Goal: Task Accomplishment & Management: Complete application form

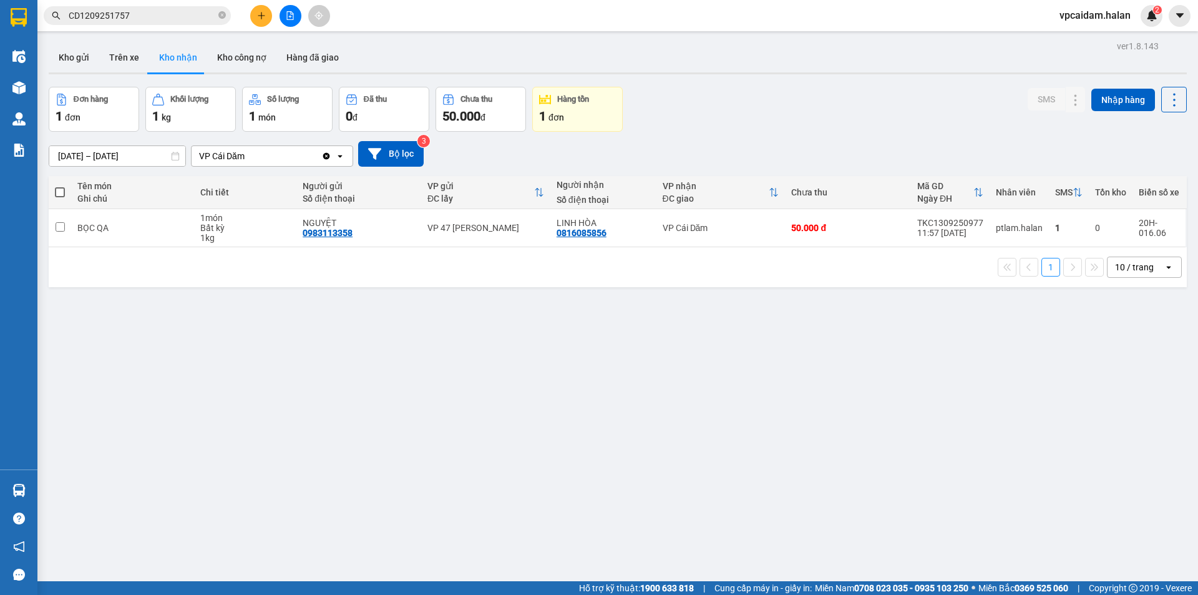
click at [858, 112] on div "Đơn hàng 1 đơn Khối lượng 1 kg Số lượng 1 món Đã thu 0 đ Chưa thu 50.000 đ Hàng…" at bounding box center [618, 109] width 1138 height 45
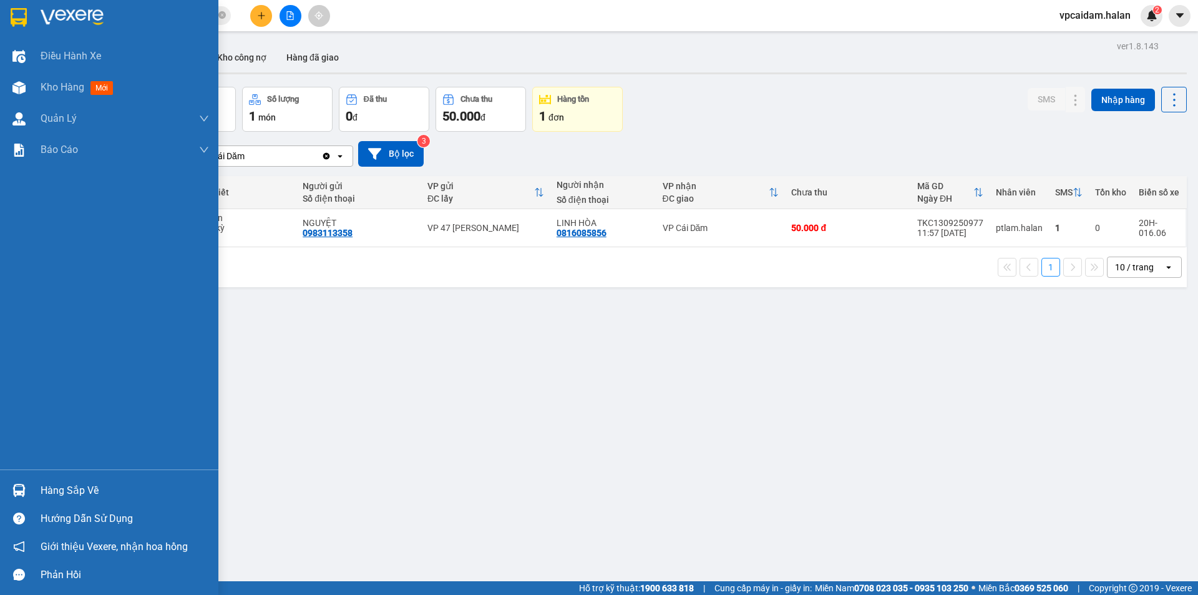
click at [29, 487] on div at bounding box center [19, 490] width 22 height 22
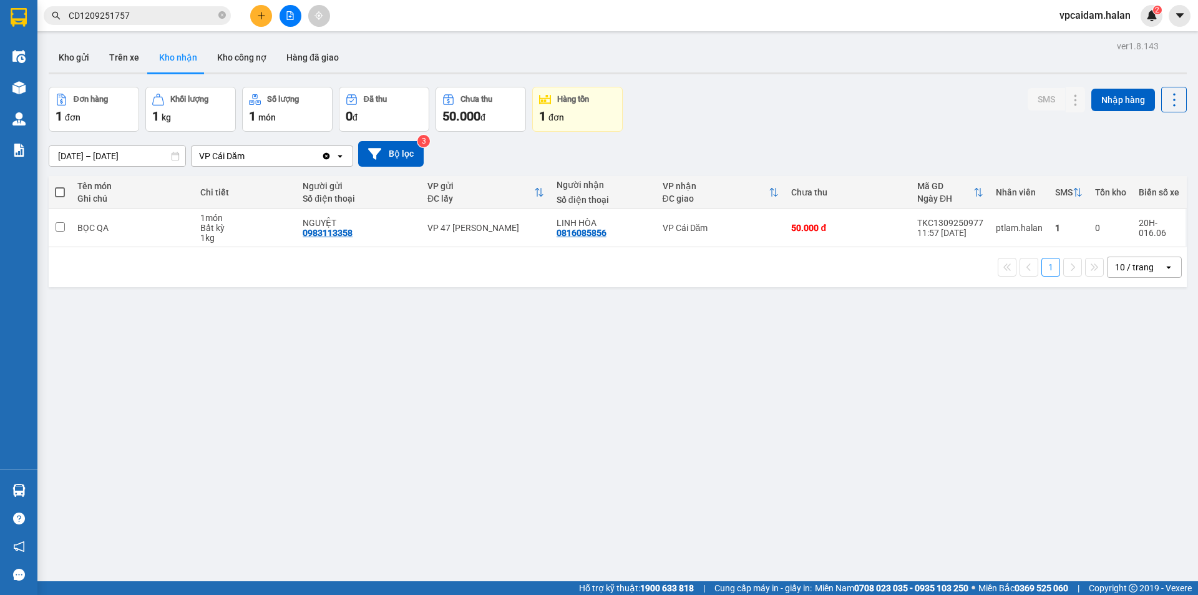
click at [128, 408] on section "Kết quả tìm kiếm ( 1 ) Bộ lọc Mã ĐH Trạng thái Món hàng Thu hộ Tổng cước Chưa c…" at bounding box center [599, 297] width 1198 height 595
click at [119, 51] on button "Trên xe" at bounding box center [124, 57] width 50 height 30
type input "[DATE] – [DATE]"
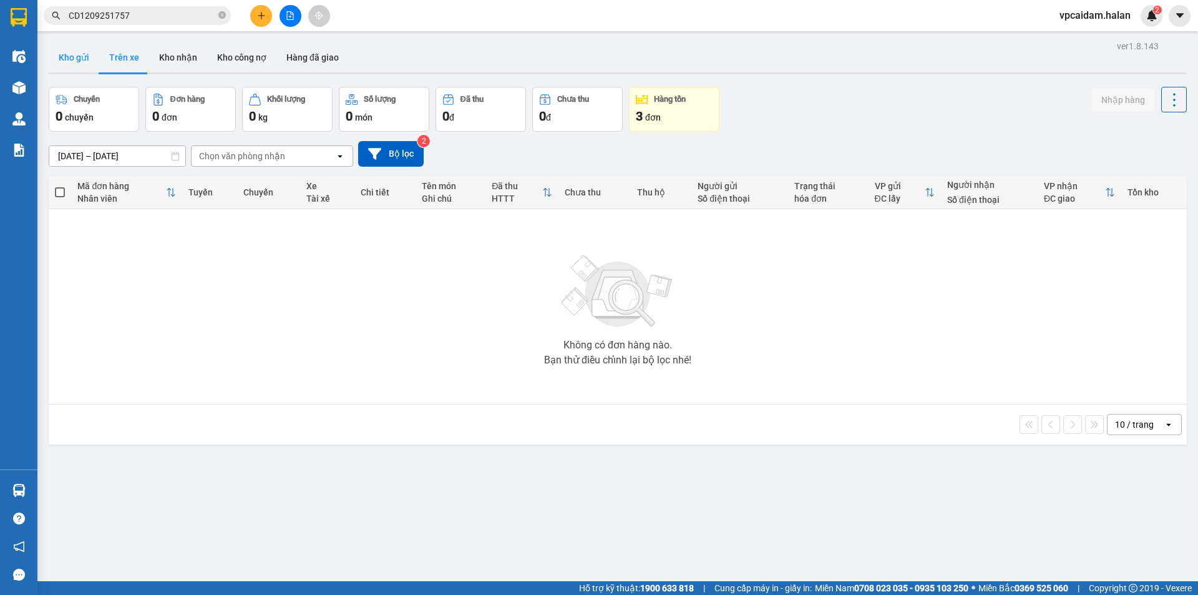
click at [89, 57] on button "Kho gửi" at bounding box center [74, 57] width 51 height 30
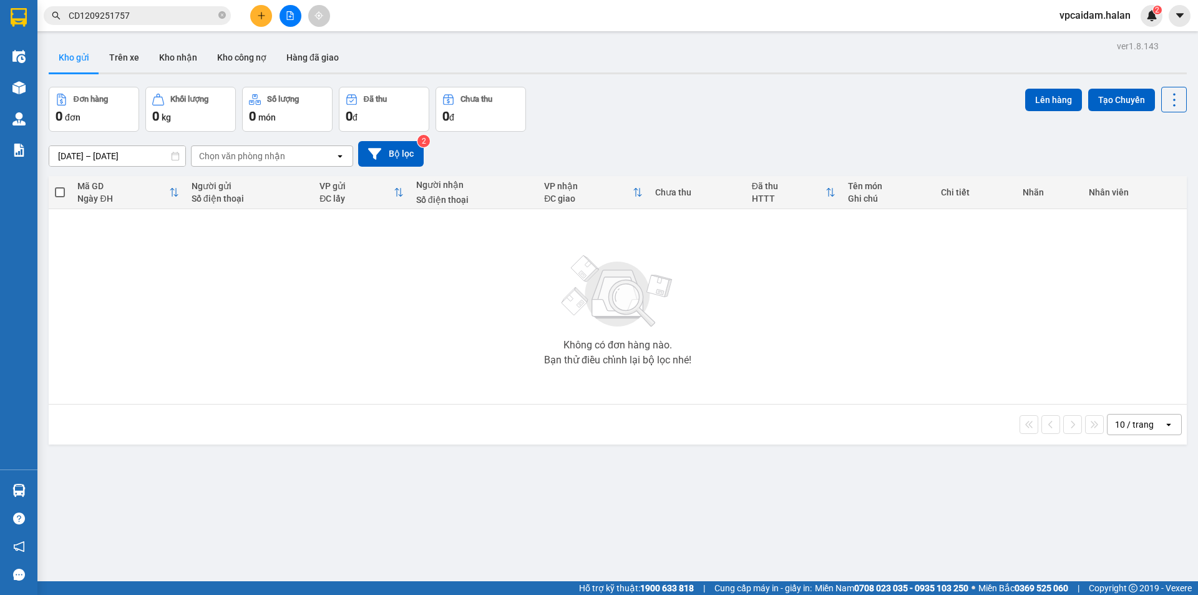
click at [182, 330] on div "Không có đơn hàng nào. Bạn thử điều chỉnh lại bộ lọc nhé!" at bounding box center [618, 306] width 1126 height 187
click at [134, 59] on button "Trên xe" at bounding box center [124, 57] width 50 height 30
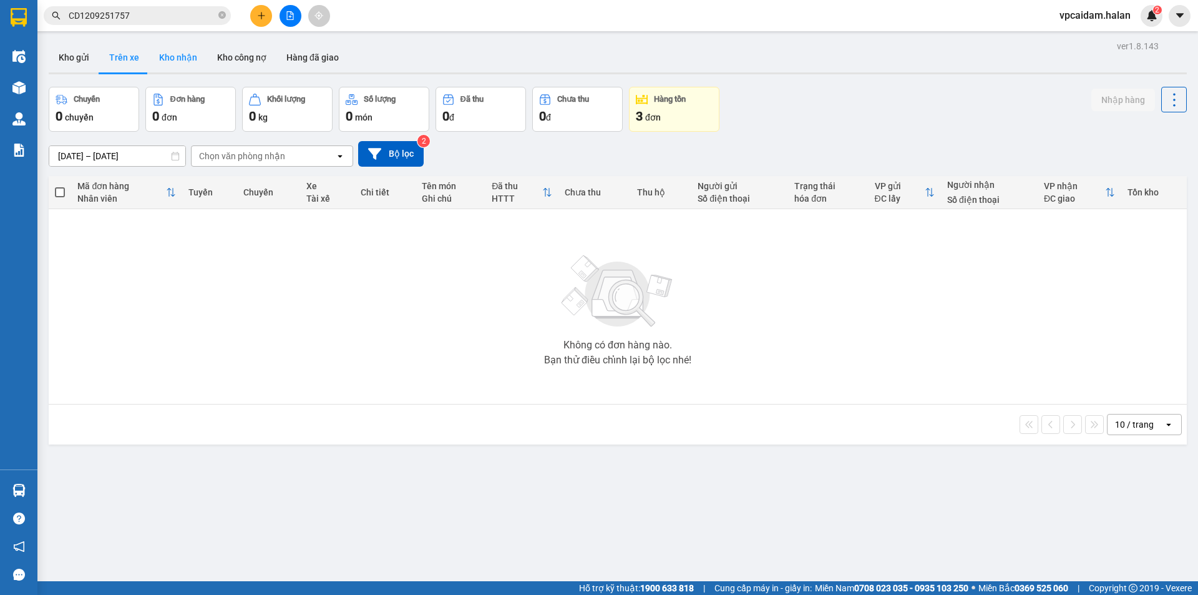
click at [180, 56] on button "Kho nhận" at bounding box center [178, 57] width 58 height 30
type input "[DATE] – [DATE]"
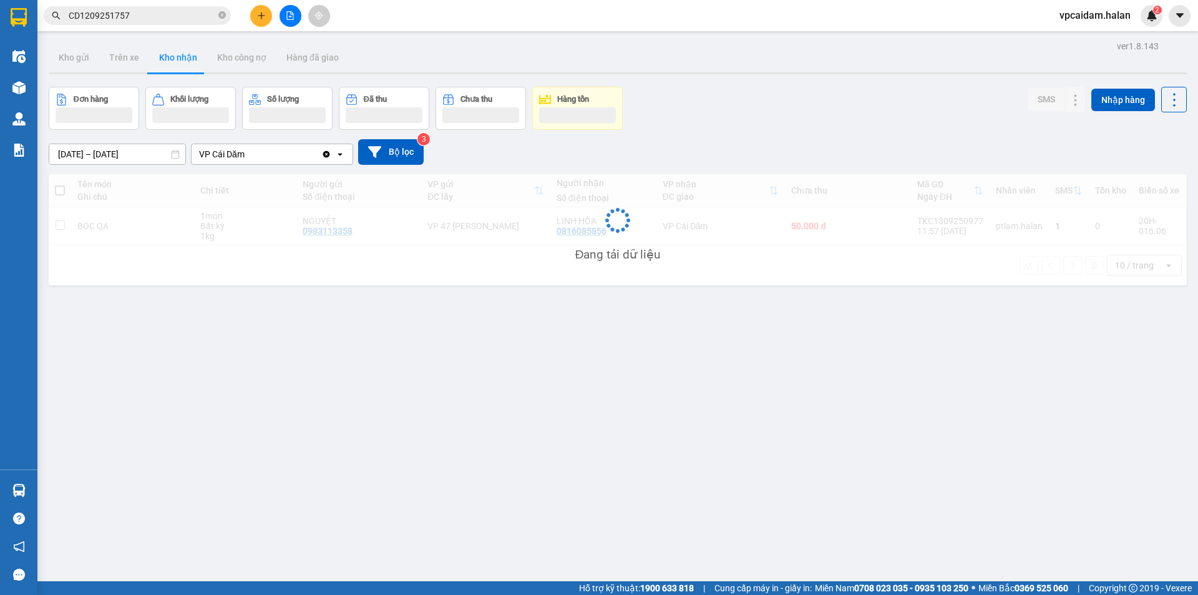
click at [181, 57] on button "Kho nhận" at bounding box center [178, 57] width 58 height 30
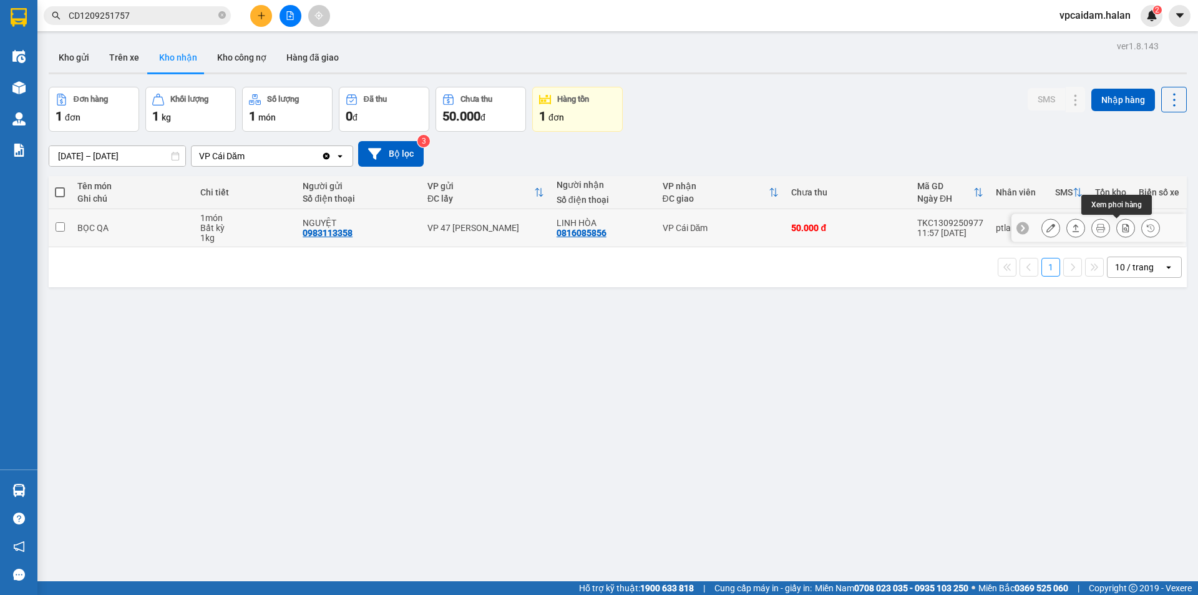
click at [1117, 229] on button at bounding box center [1125, 228] width 17 height 22
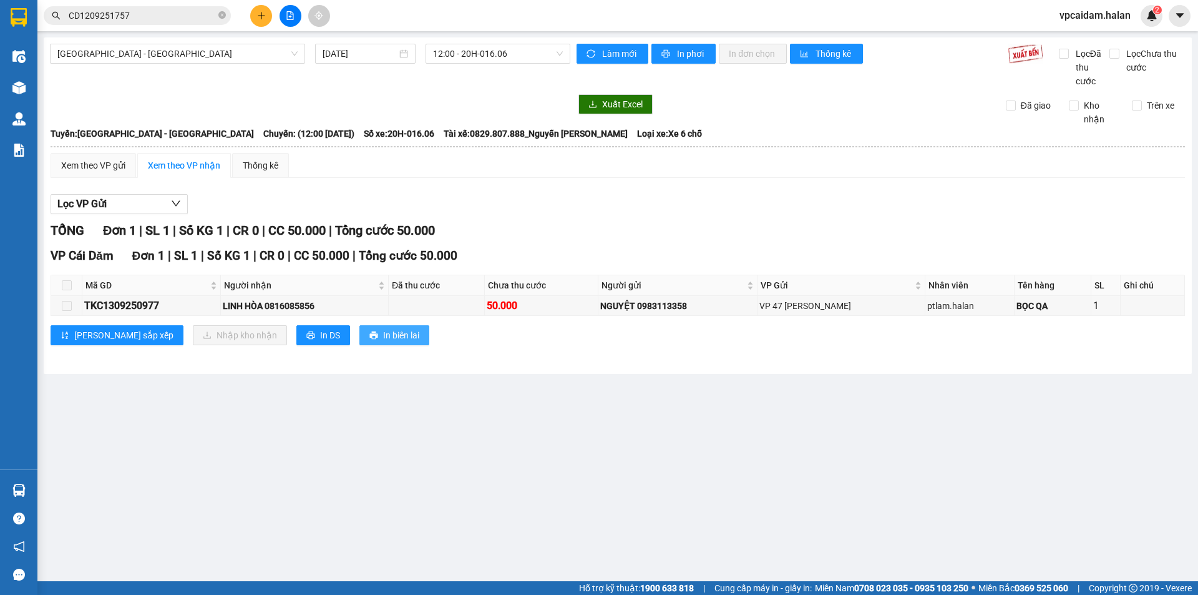
click at [368, 335] on button "In biên lai" at bounding box center [394, 335] width 70 height 20
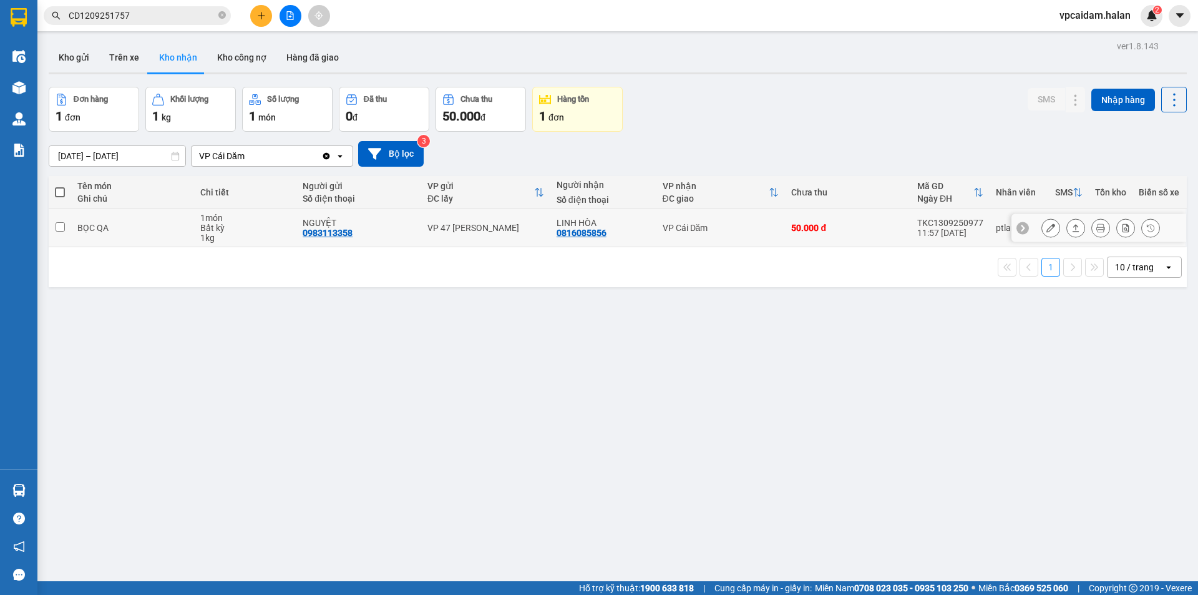
click at [1097, 227] on icon at bounding box center [1101, 227] width 9 height 9
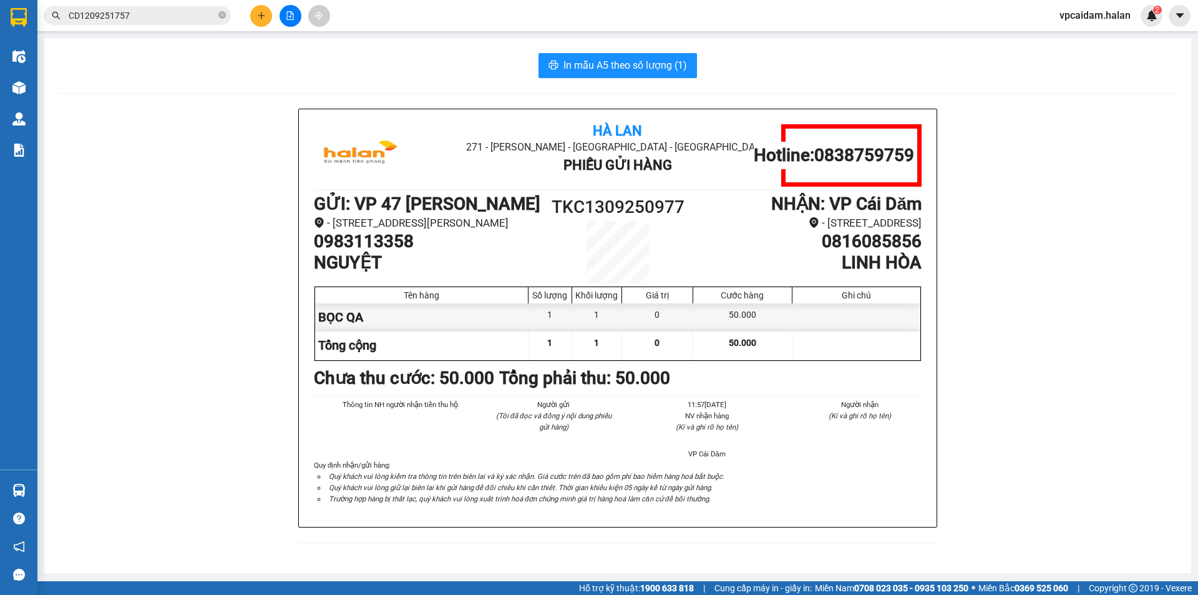
scroll to position [7, 0]
click at [105, 66] on div "In mẫu A5 theo số lượng (1)" at bounding box center [617, 65] width 1117 height 25
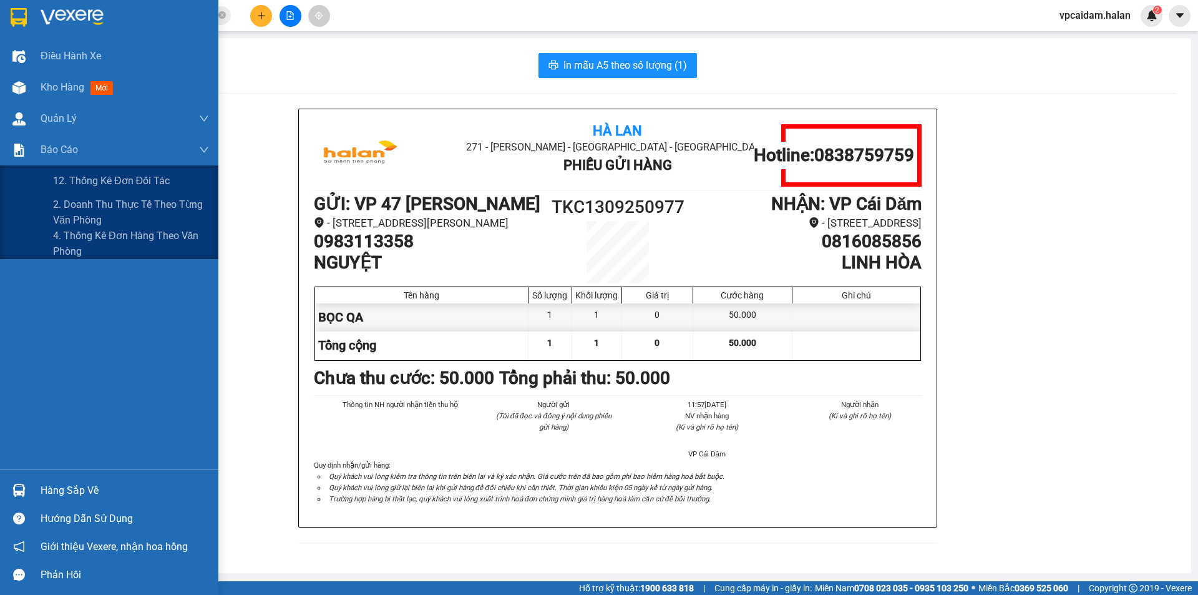
drag, startPoint x: 195, startPoint y: 257, endPoint x: 179, endPoint y: 373, distance: 117.8
click at [216, 275] on div "Điều hành xe Kho hàng mới Quản [PERSON_NAME] lý chuyến Quản lý kiểm kho Báo cáo…" at bounding box center [109, 255] width 218 height 429
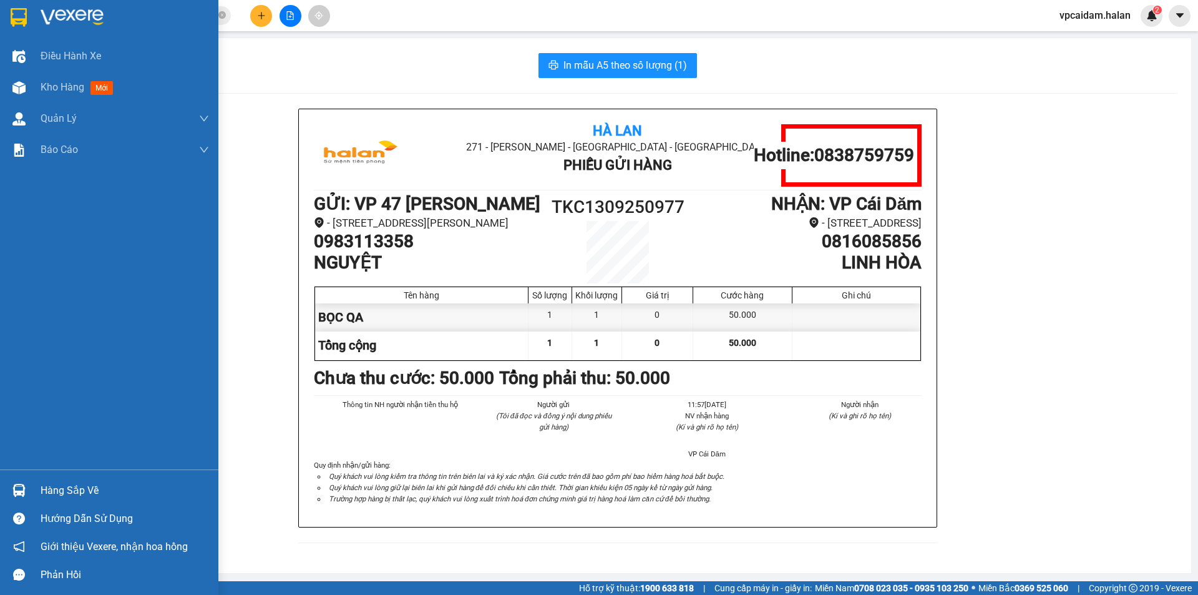
drag, startPoint x: 66, startPoint y: 497, endPoint x: 76, endPoint y: 491, distance: 11.3
click at [67, 497] on div "Hàng sắp về" at bounding box center [125, 490] width 169 height 19
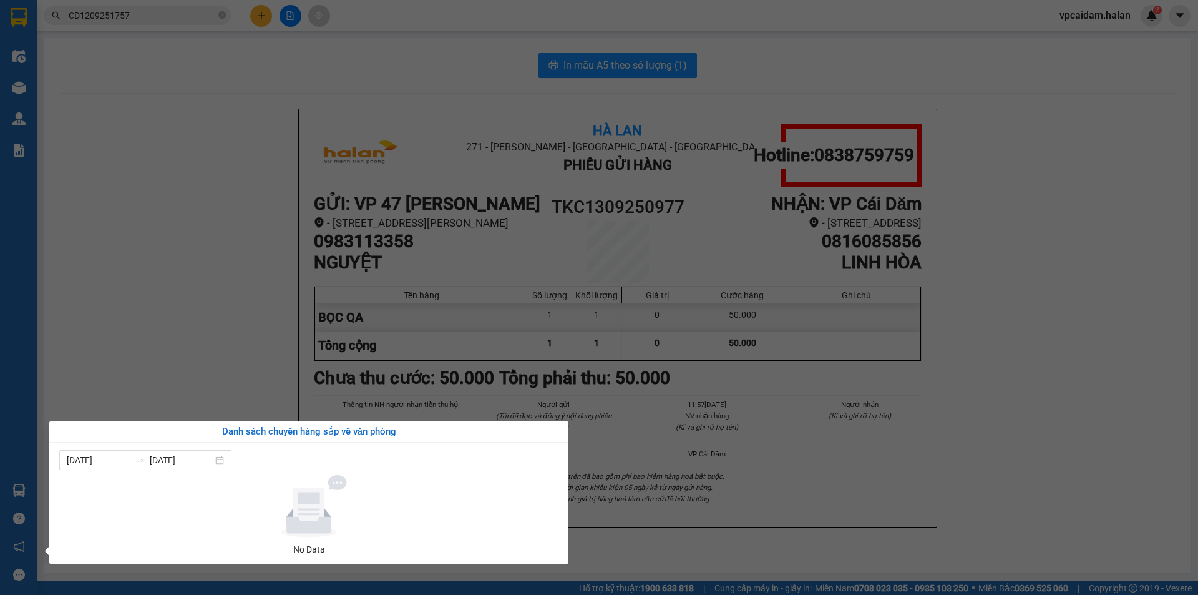
click at [271, 344] on section "Kết quả tìm kiếm ( 1 ) Bộ lọc Mã ĐH Trạng thái Món hàng Thu hộ Tổng cước Chưa c…" at bounding box center [599, 297] width 1198 height 595
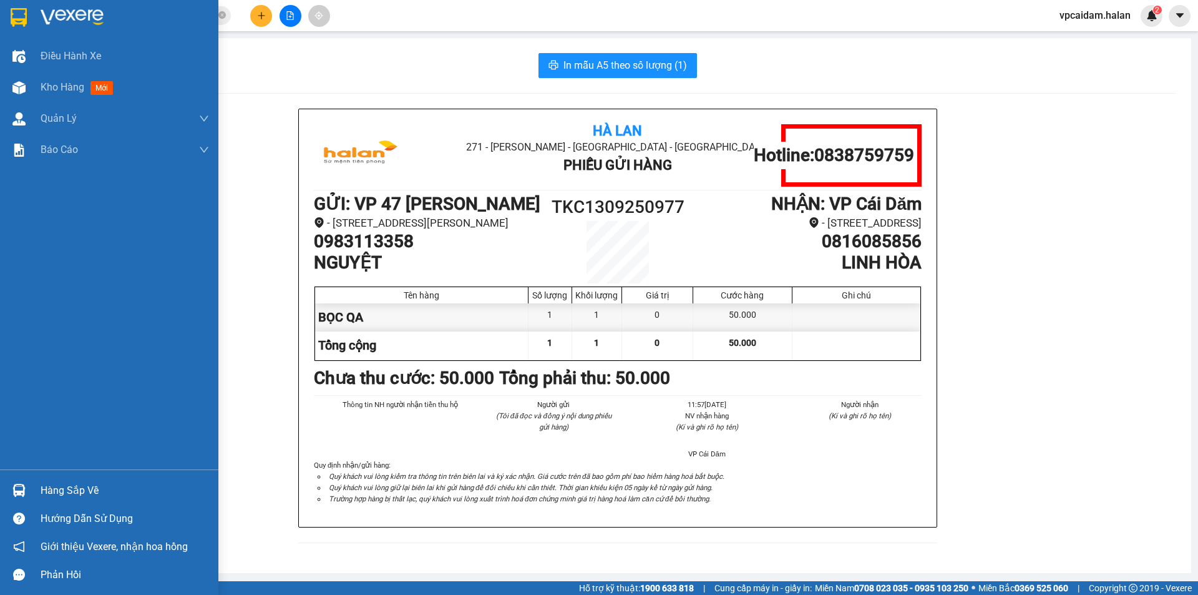
click at [32, 492] on div "Hàng sắp về" at bounding box center [109, 490] width 218 height 28
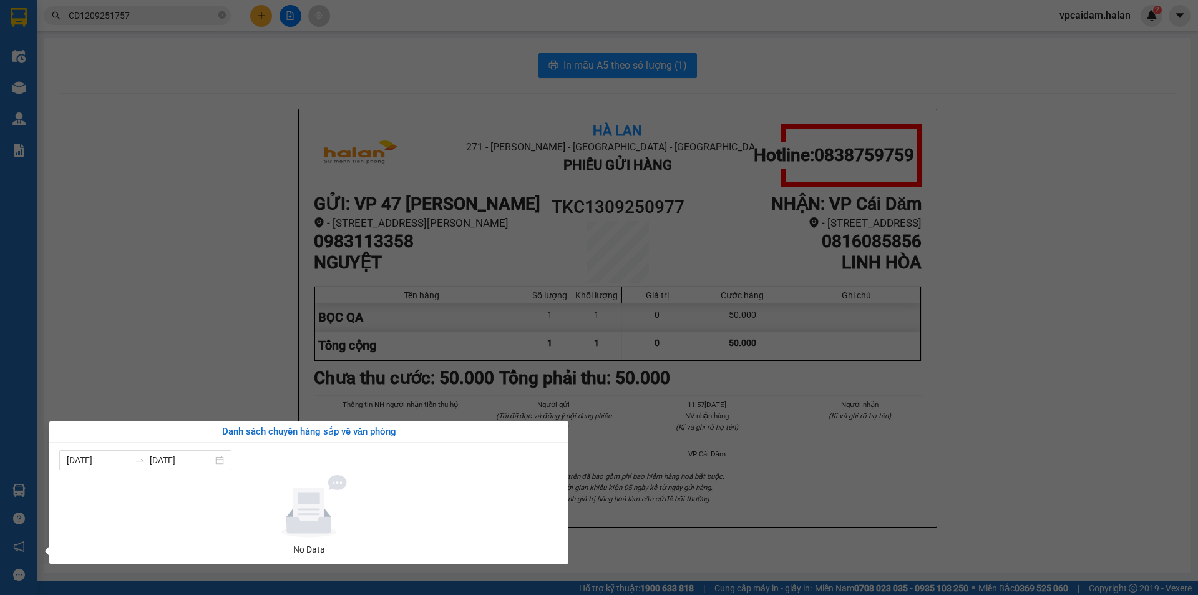
click at [89, 399] on section "Kết quả tìm kiếm ( 1 ) Bộ lọc Mã ĐH Trạng thái Món hàng Thu hộ Tổng cước Chưa c…" at bounding box center [599, 297] width 1198 height 595
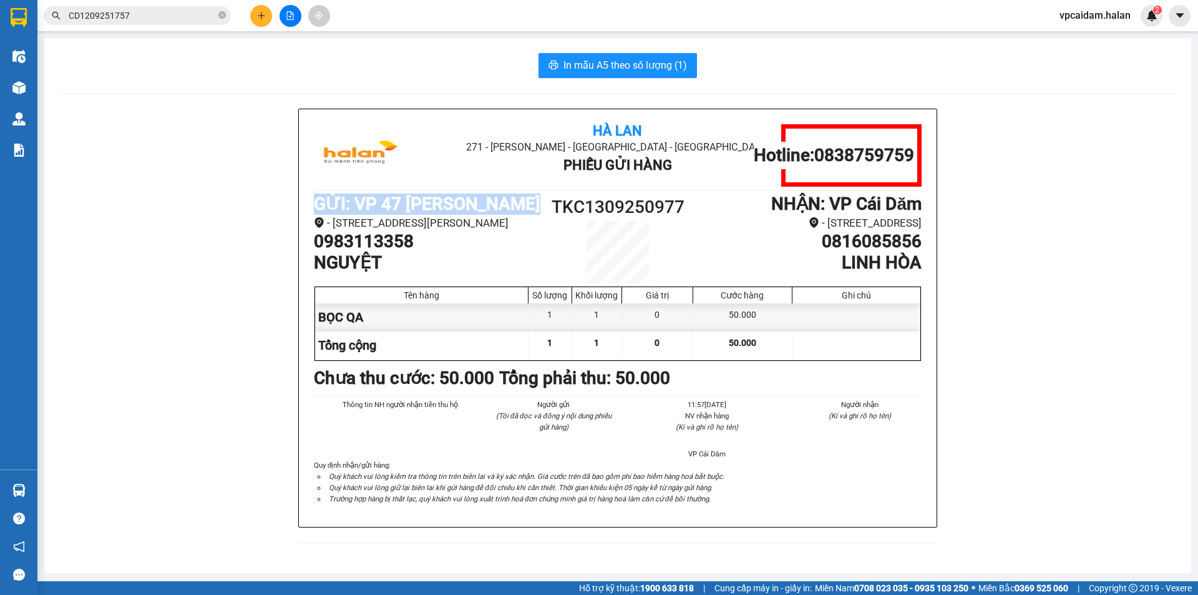
click at [117, 208] on div "Hà Lan 271 - [GEOGRAPHIC_DATA] - [GEOGRAPHIC_DATA] Long - [GEOGRAPHIC_DATA] Phi…" at bounding box center [617, 333] width 1117 height 449
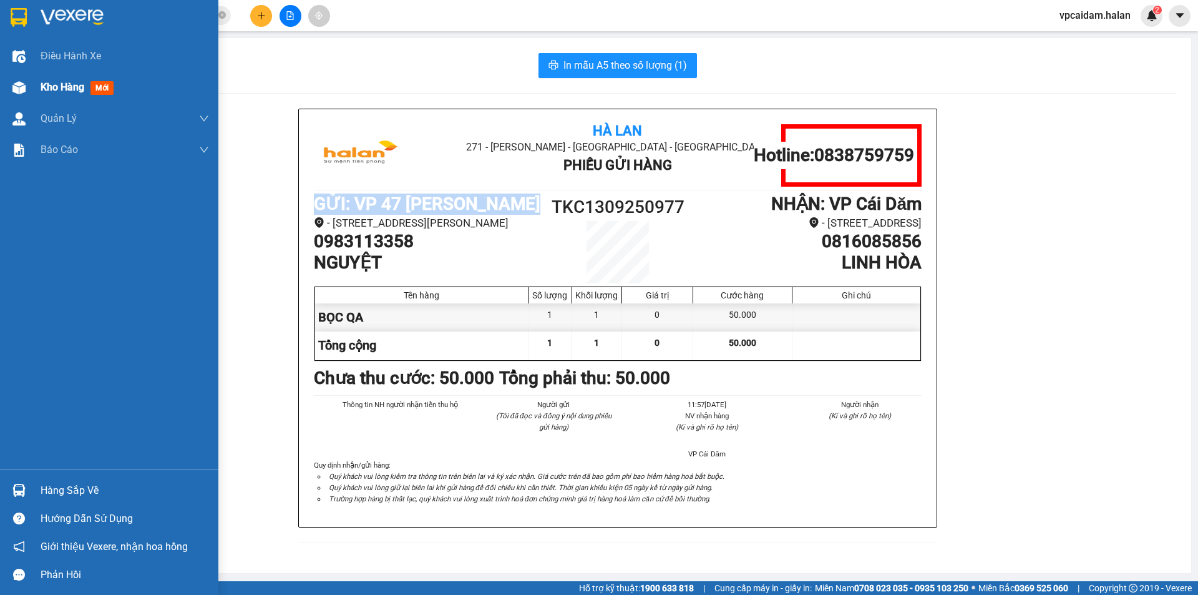
click at [59, 81] on span "Kho hàng" at bounding box center [63, 87] width 44 height 12
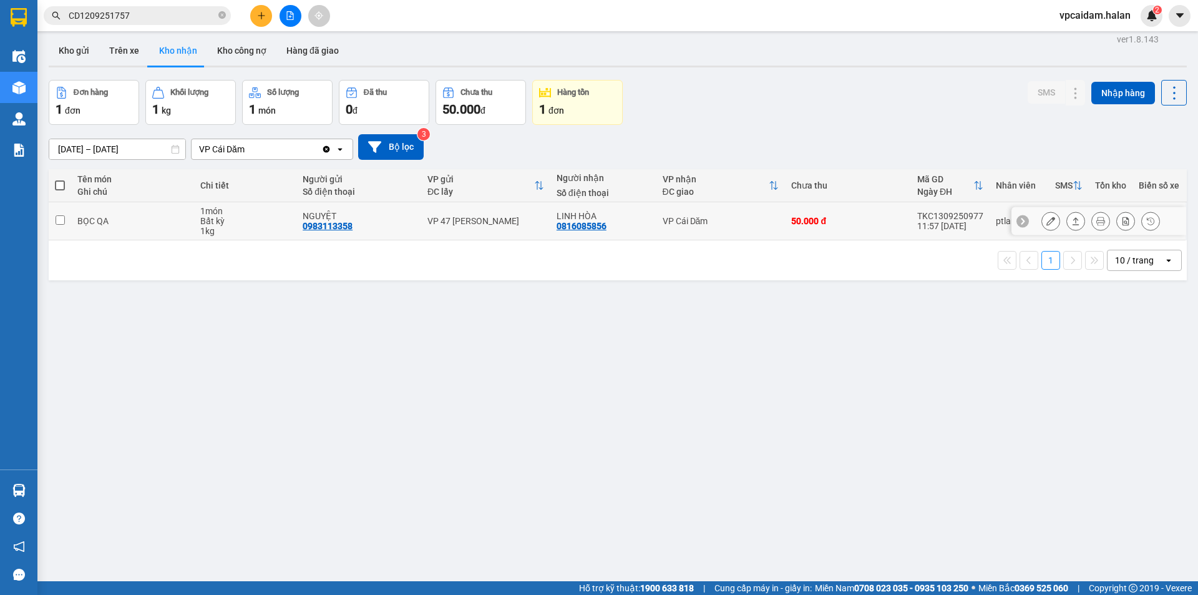
click at [59, 222] on input "checkbox" at bounding box center [60, 219] width 9 height 9
checkbox input "true"
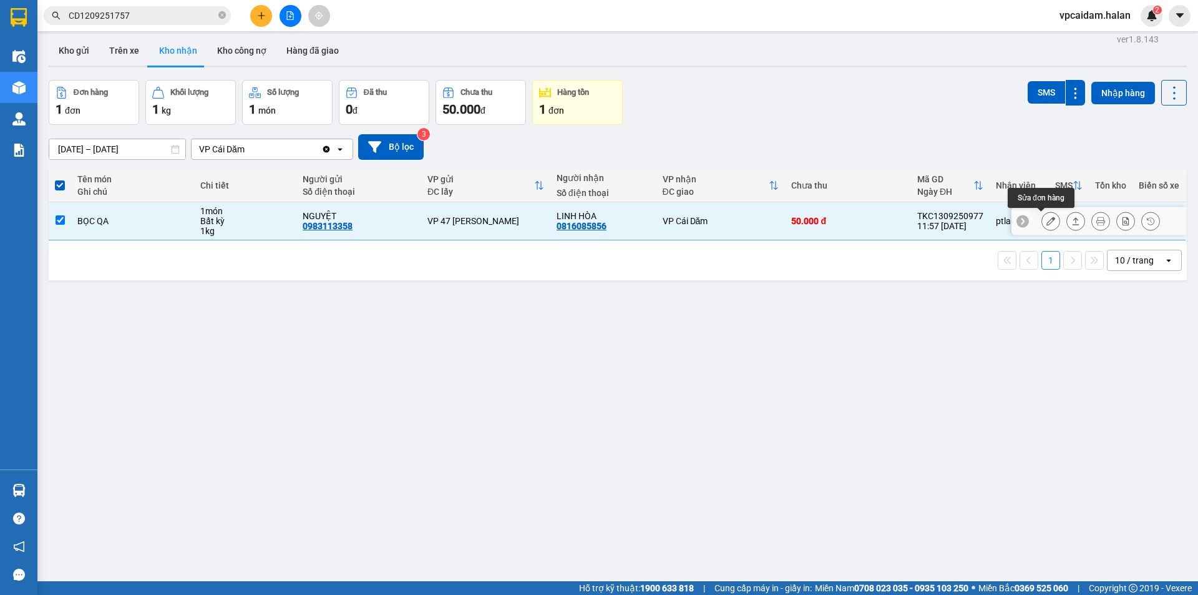
click at [1049, 223] on button at bounding box center [1050, 221] width 17 height 22
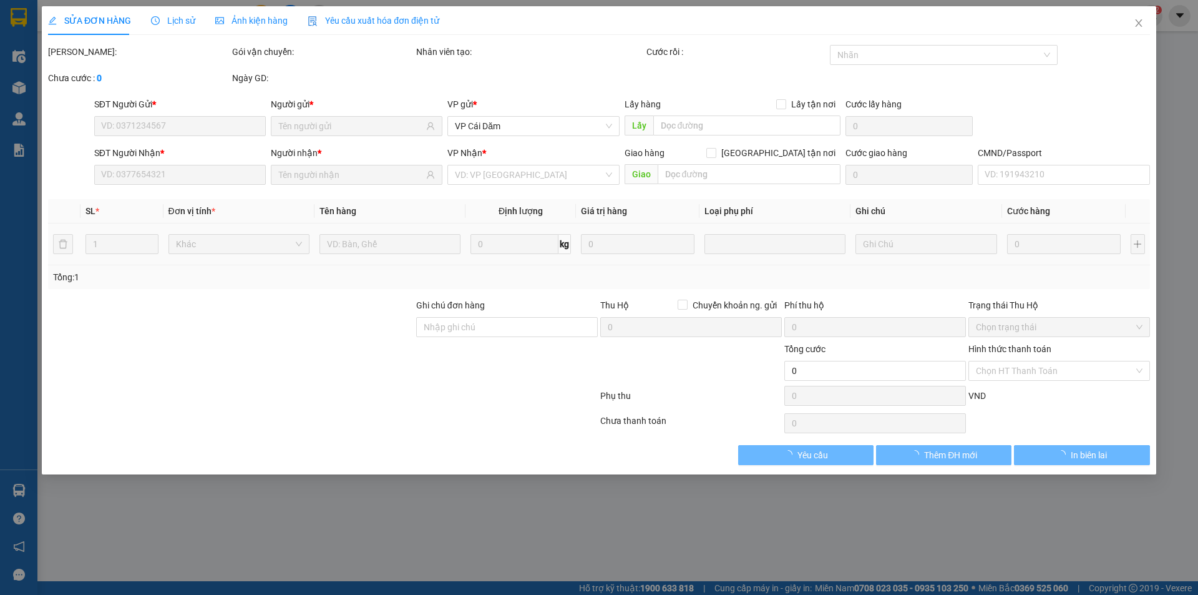
type input "0983113358"
type input "NGUYỆT"
type input "0816085856"
type input "LINH HÒA"
type input "50.000"
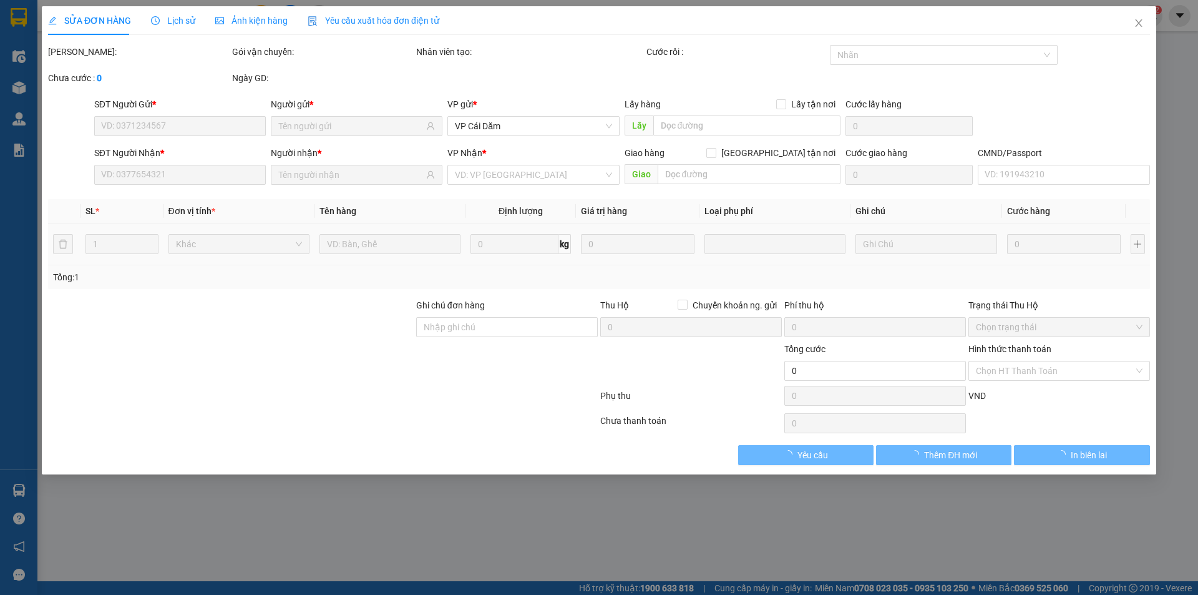
type input "50.000"
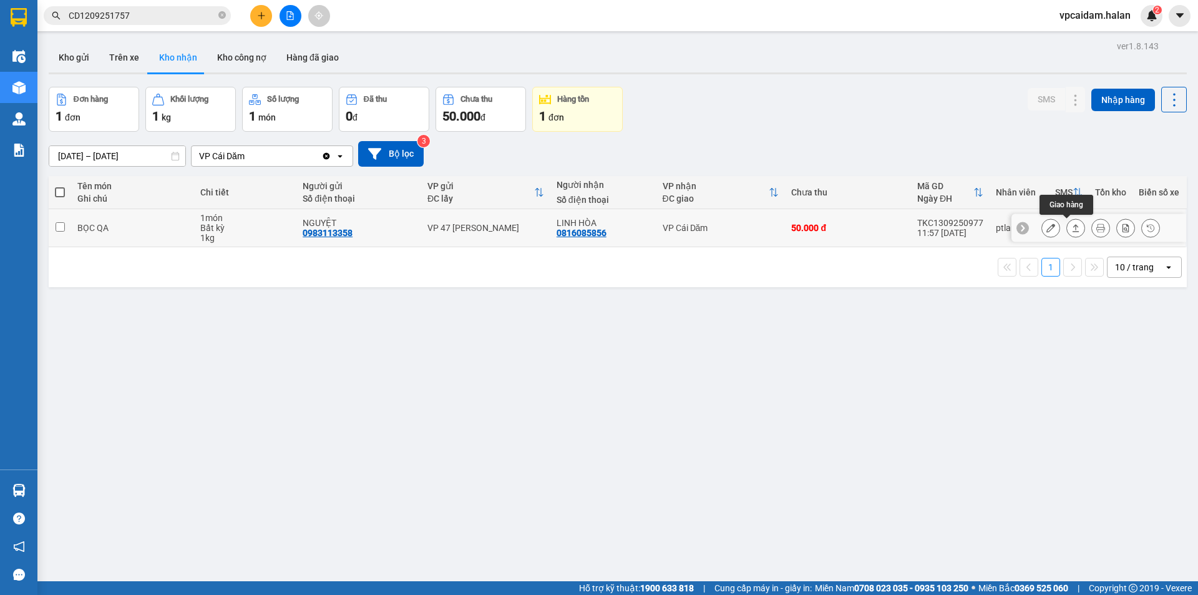
click at [1072, 227] on icon at bounding box center [1076, 227] width 9 height 9
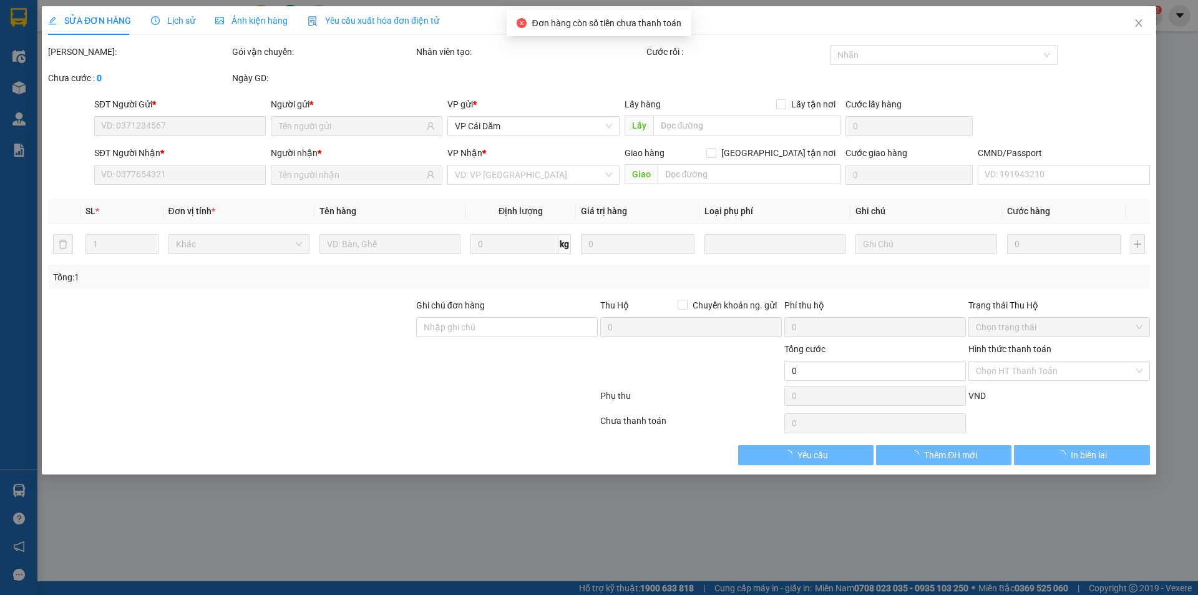
type input "0983113358"
type input "NGUYỆT"
type input "0816085856"
type input "LINH HÒA"
type input "50.000"
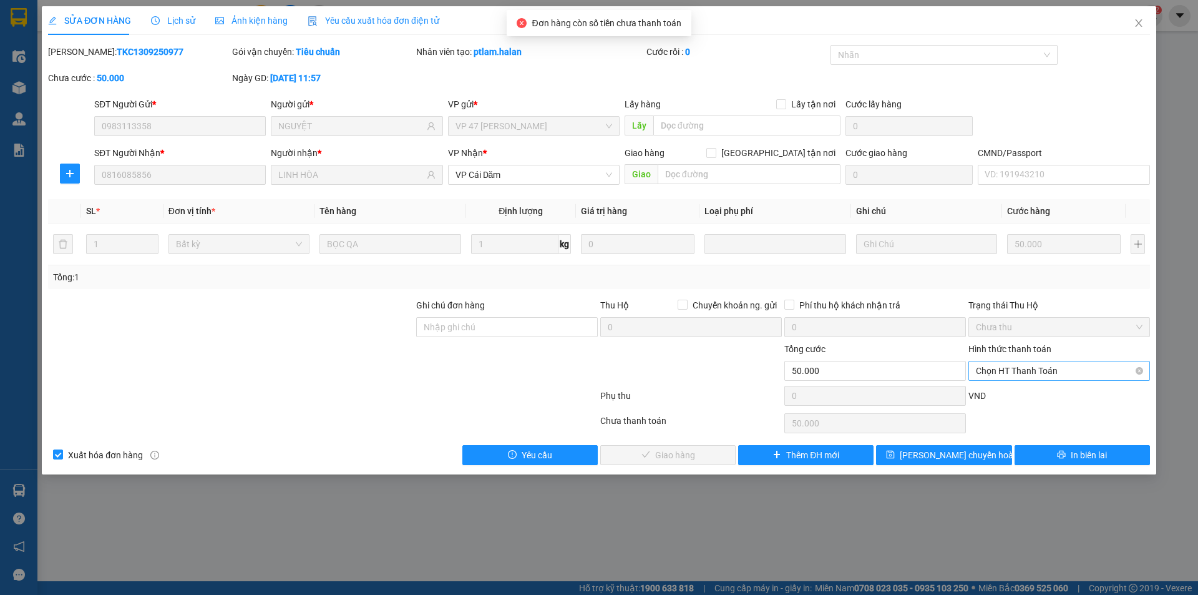
click at [1031, 366] on span "Chọn HT Thanh Toán" at bounding box center [1059, 370] width 167 height 19
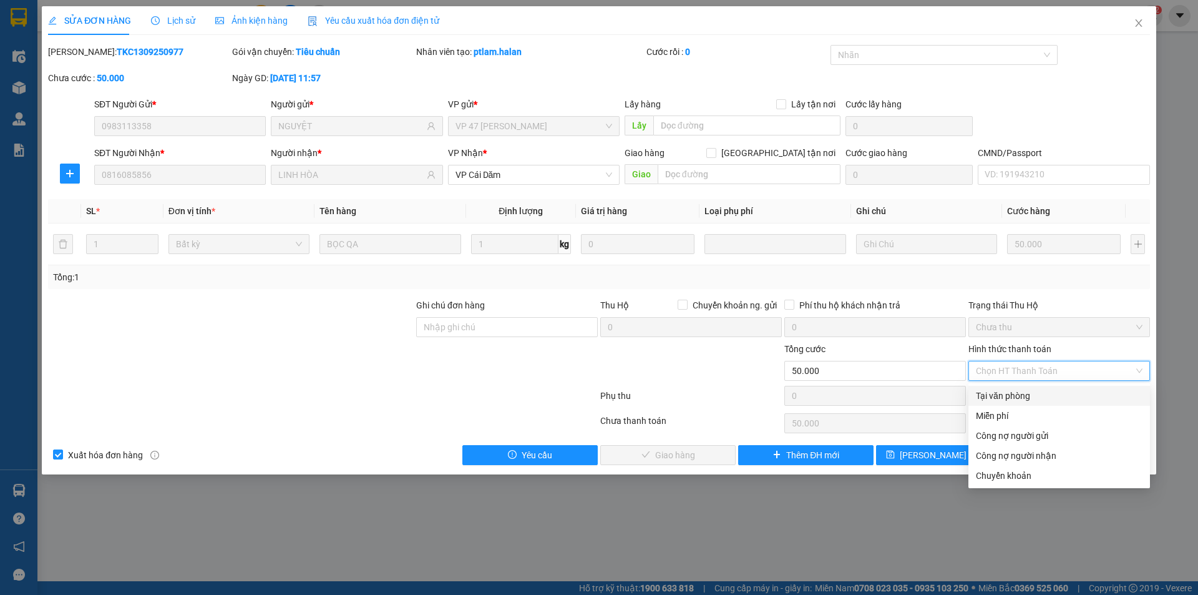
drag, startPoint x: 1009, startPoint y: 396, endPoint x: 989, endPoint y: 399, distance: 20.1
click at [1008, 397] on div "Tại văn phòng" at bounding box center [1059, 396] width 167 height 14
type input "0"
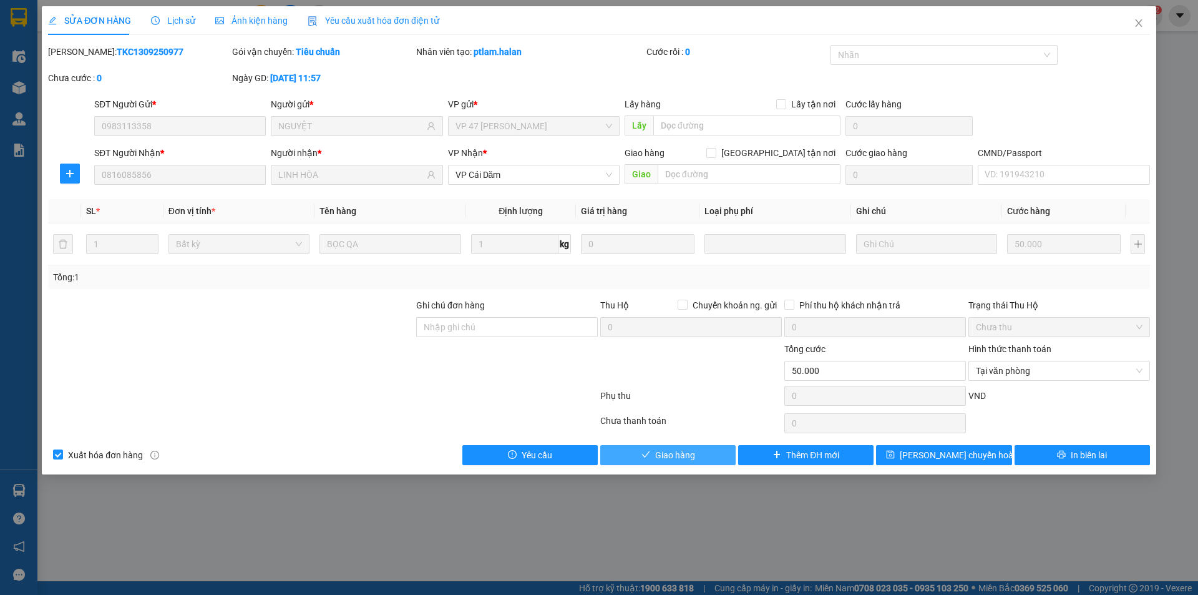
click at [708, 457] on button "Giao hàng" at bounding box center [667, 455] width 135 height 20
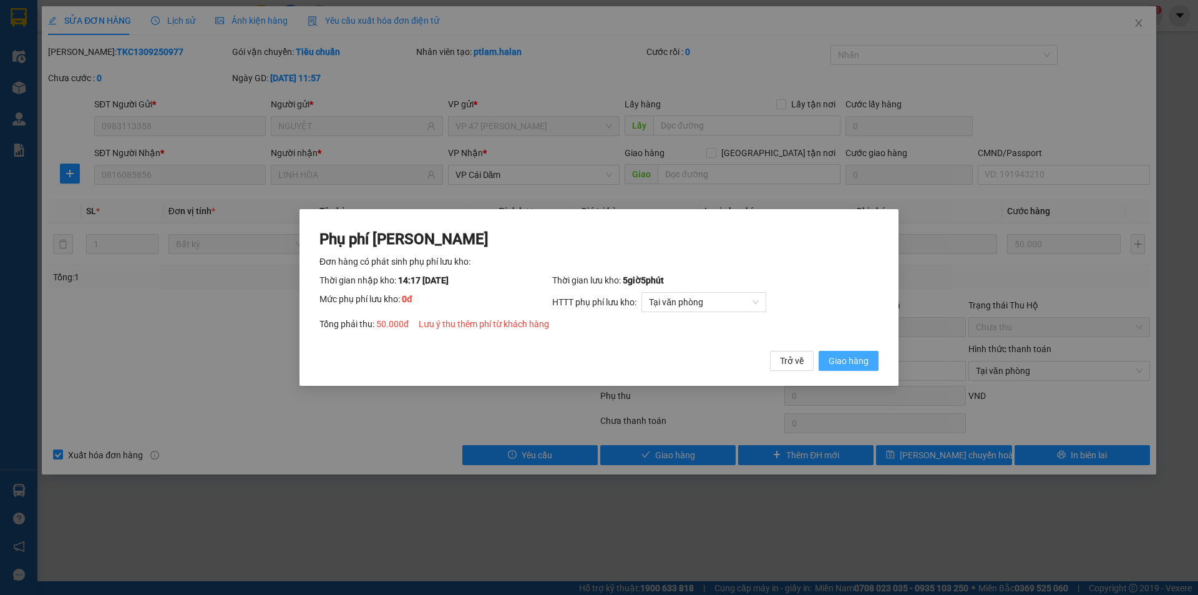
click at [863, 361] on span "Giao hàng" at bounding box center [849, 361] width 40 height 14
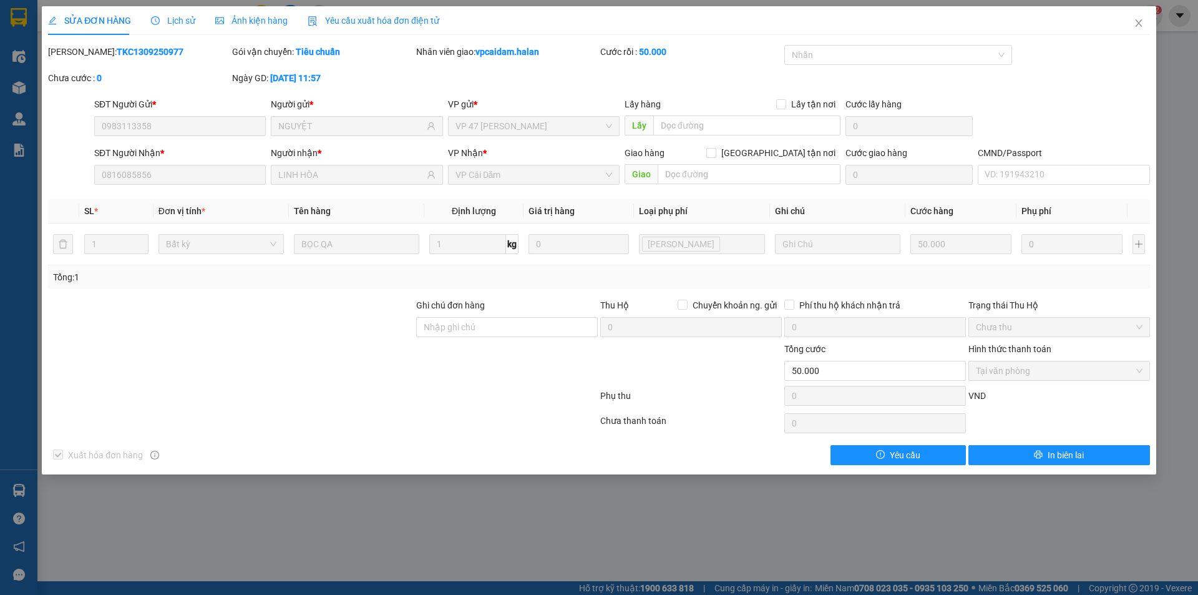
click at [944, 517] on div "SỬA ĐƠN HÀNG Lịch sử Ảnh kiện hàng Yêu cầu xuất hóa đơn điện tử Total Paid Fee …" at bounding box center [599, 297] width 1198 height 595
click at [888, 516] on div "SỬA ĐƠN HÀNG Lịch sử Ảnh kiện hàng Yêu cầu xuất hóa đơn điện tử Total Paid Fee …" at bounding box center [599, 297] width 1198 height 595
click at [1143, 25] on icon "close" at bounding box center [1139, 23] width 10 height 10
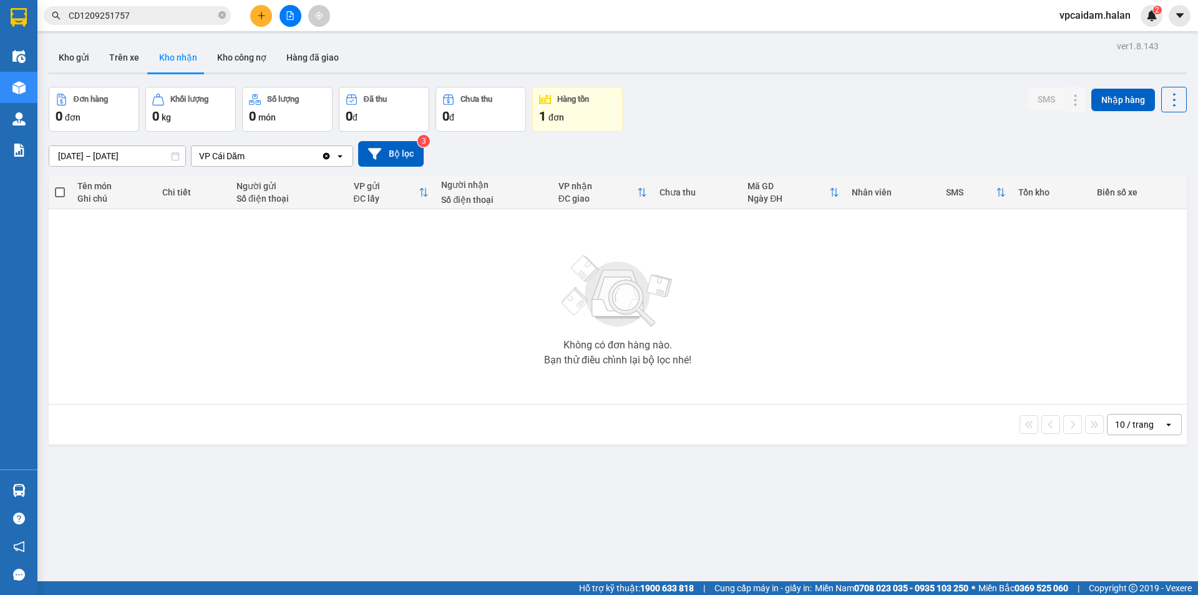
click at [426, 554] on div "ver 1.8.143 Kho gửi Trên xe Kho nhận Kho công nợ Hàng đã giao Đơn hàng 0 đơn Kh…" at bounding box center [618, 334] width 1148 height 595
click at [1132, 154] on div "[DATE] – [DATE] Press the down arrow key to interact with the calendar and sele…" at bounding box center [618, 154] width 1138 height 26
